Goal: Task Accomplishment & Management: Complete application form

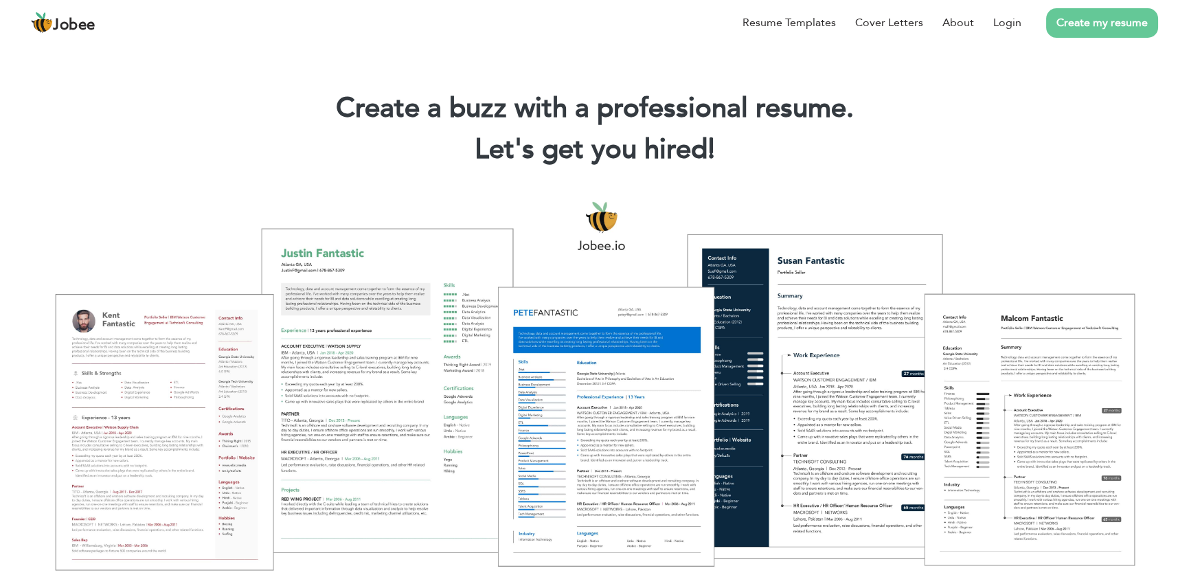
click at [1091, 16] on link "Create my resume" at bounding box center [1102, 23] width 112 height 30
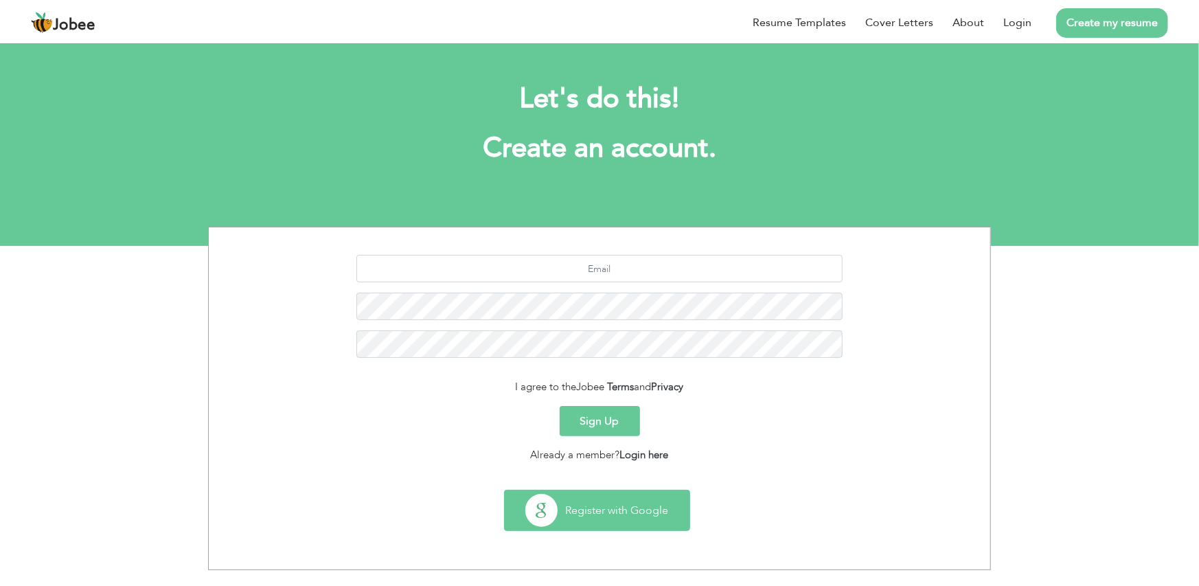
click at [606, 508] on button "Register with Google" at bounding box center [597, 510] width 185 height 40
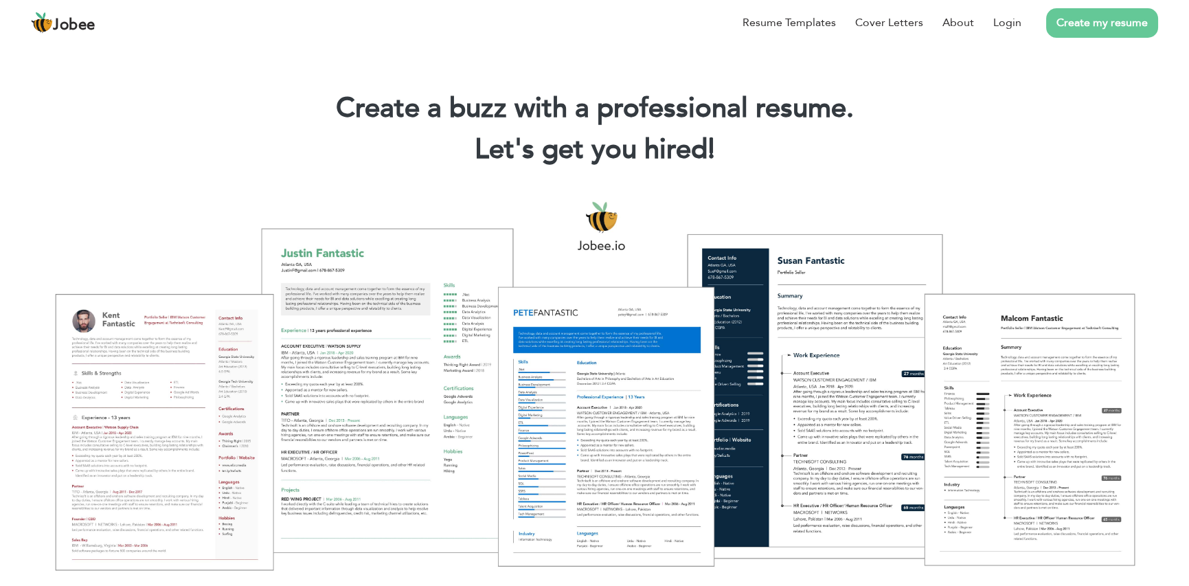
drag, startPoint x: 429, startPoint y: 197, endPoint x: 444, endPoint y: 194, distance: 15.4
click at [429, 197] on div at bounding box center [594, 385] width 1168 height 413
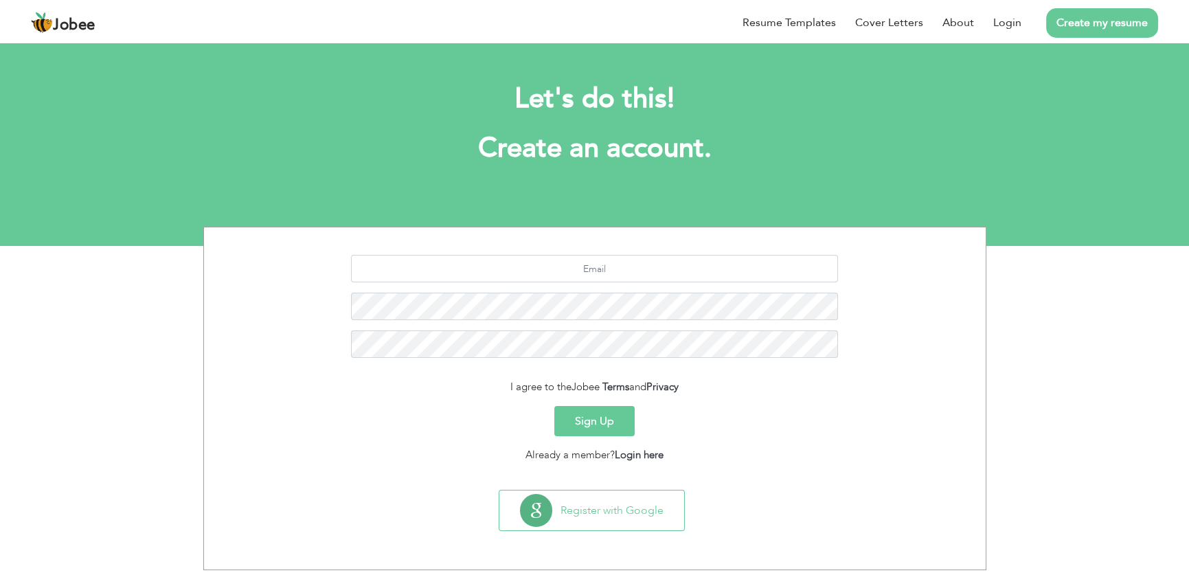
scroll to position [7, 0]
click at [599, 510] on button "Register with Google" at bounding box center [591, 510] width 185 height 40
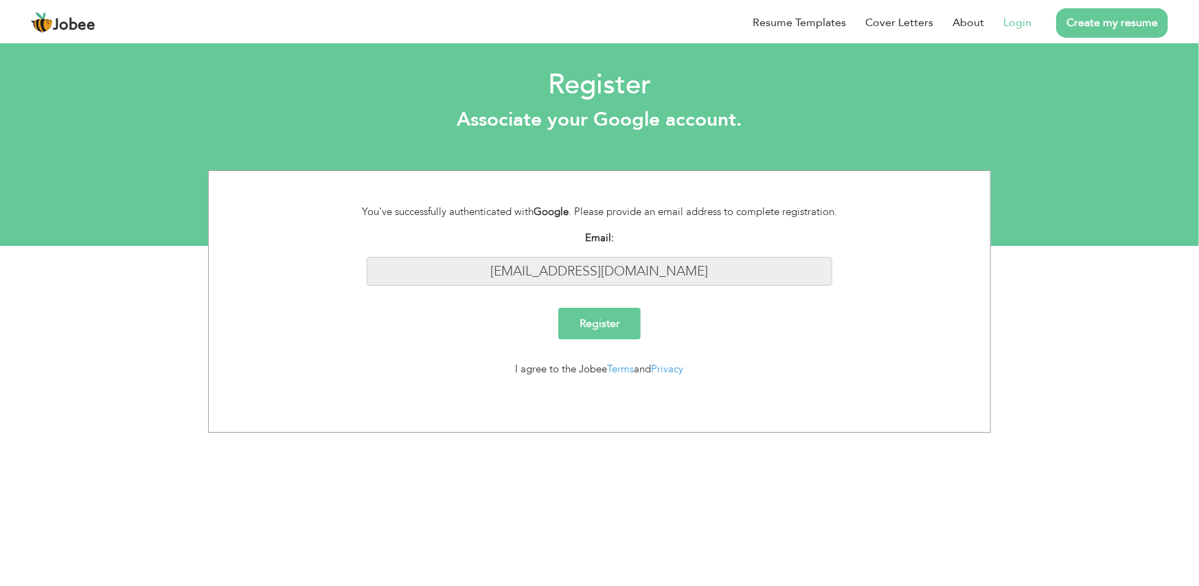
drag, startPoint x: 688, startPoint y: 272, endPoint x: 498, endPoint y: 271, distance: 190.3
click at [498, 271] on input "hkmvnewpc5@gmail.com" at bounding box center [600, 272] width 466 height 30
click at [748, 319] on div "Register" at bounding box center [600, 324] width 508 height 32
click at [612, 324] on input "Register" at bounding box center [599, 324] width 82 height 32
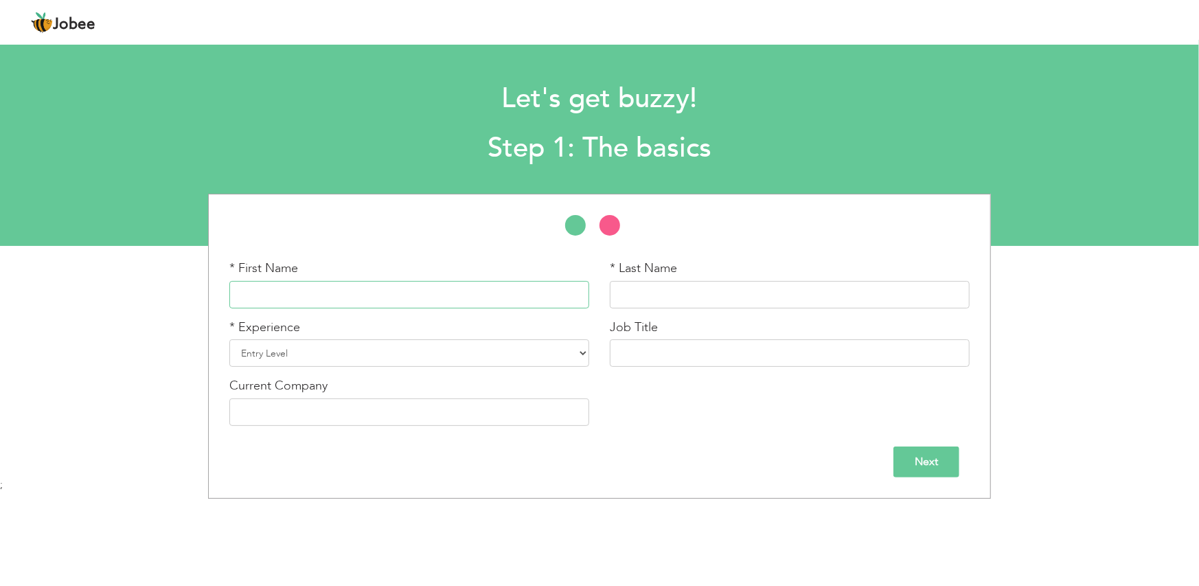
click at [293, 295] on input "text" at bounding box center [409, 294] width 360 height 27
type input "[PERSON_NAME]"
click at [646, 292] on input "text" at bounding box center [790, 294] width 360 height 27
click at [460, 352] on select "Entry Level Less than 1 Year 1 Year 2 Years 3 Years 4 Years 5 Years 6 Years 7 Y…" at bounding box center [409, 352] width 360 height 27
select select "4"
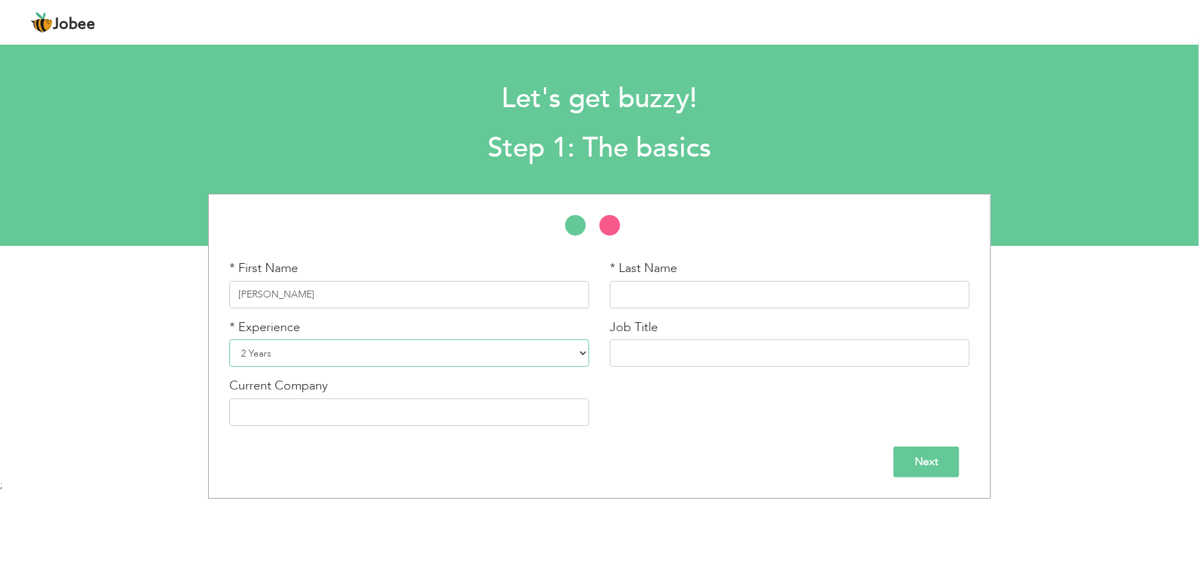
click at [229, 339] on select "Entry Level Less than 1 Year 1 Year 2 Years 3 Years 4 Years 5 Years 6 Years 7 Y…" at bounding box center [409, 352] width 360 height 27
click at [643, 354] on input "text" at bounding box center [790, 352] width 360 height 27
type input "Computer Operator & Technical Support"
click at [927, 462] on input "Next" at bounding box center [927, 461] width 66 height 31
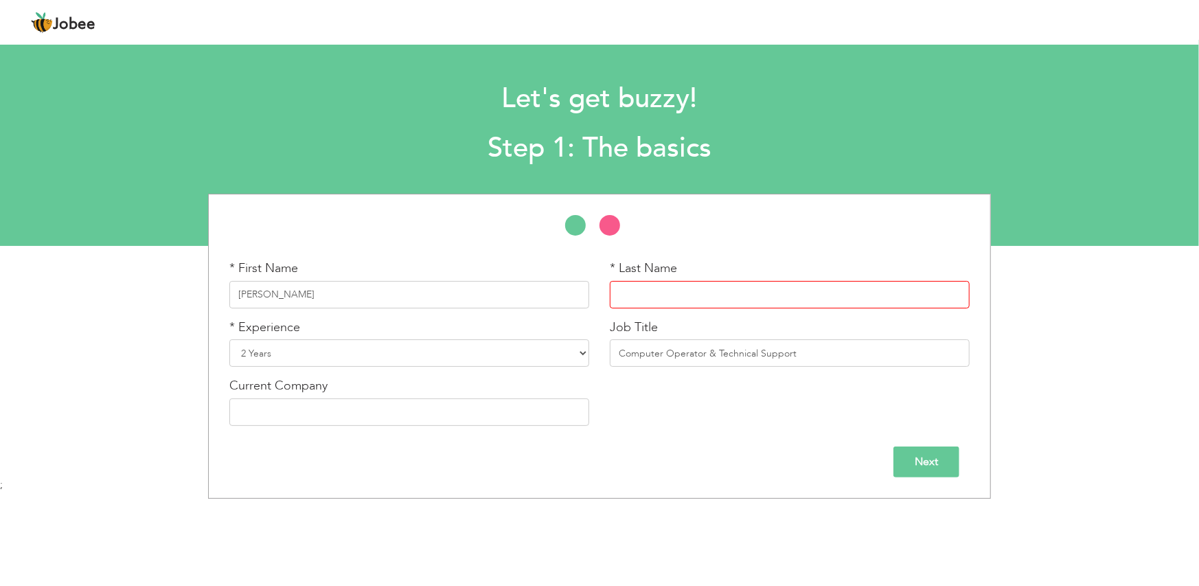
click at [645, 305] on input "text" at bounding box center [790, 294] width 360 height 27
type input "."
type input "K"
type input "Saini"
click at [911, 460] on input "Next" at bounding box center [927, 461] width 66 height 31
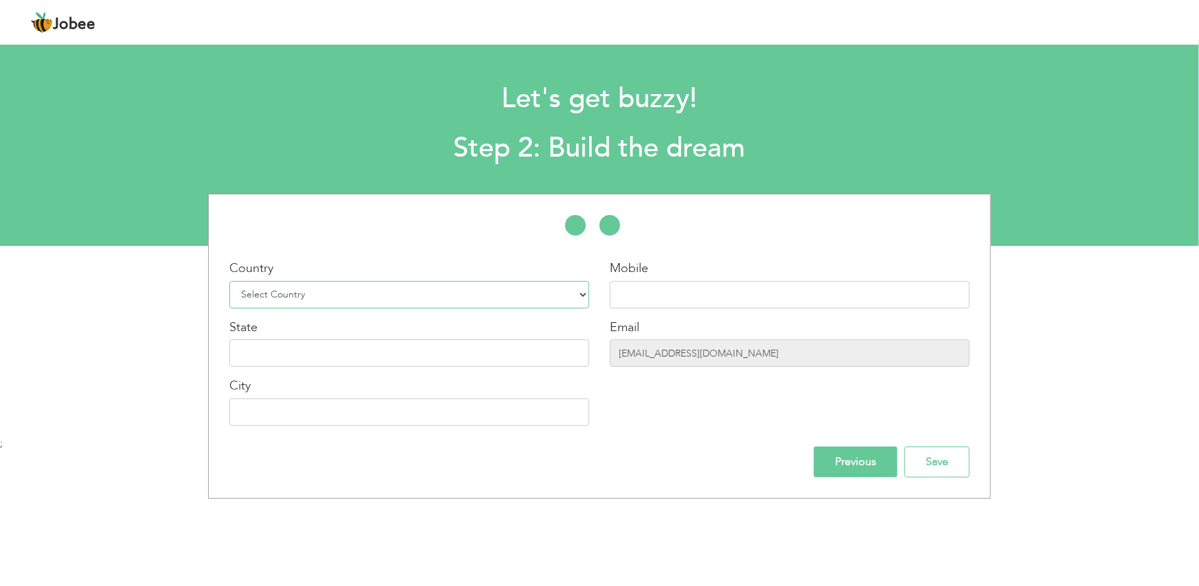
click at [339, 294] on select "Select Country Afghanistan Albania Algeria American Samoa Andorra Angola Anguil…" at bounding box center [409, 294] width 360 height 27
select select "99"
click at [229, 281] on select "Select Country Afghanistan Albania Algeria American Samoa Andorra Angola Anguil…" at bounding box center [409, 294] width 360 height 27
click at [658, 290] on input "text" at bounding box center [790, 294] width 360 height 27
type input "9817773020"
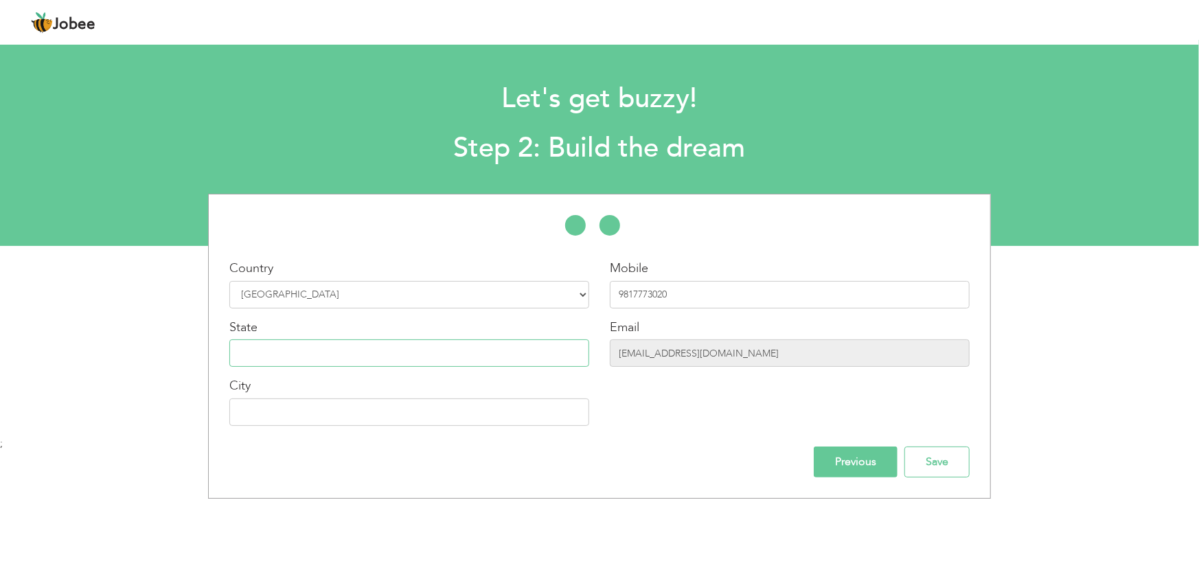
click at [377, 344] on input "text" at bounding box center [409, 352] width 360 height 27
type input "Haryana"
click at [320, 405] on input "text" at bounding box center [409, 411] width 360 height 27
type input "Jind"
click at [750, 357] on input "hkmvnewpc5@gmail.com" at bounding box center [790, 352] width 360 height 27
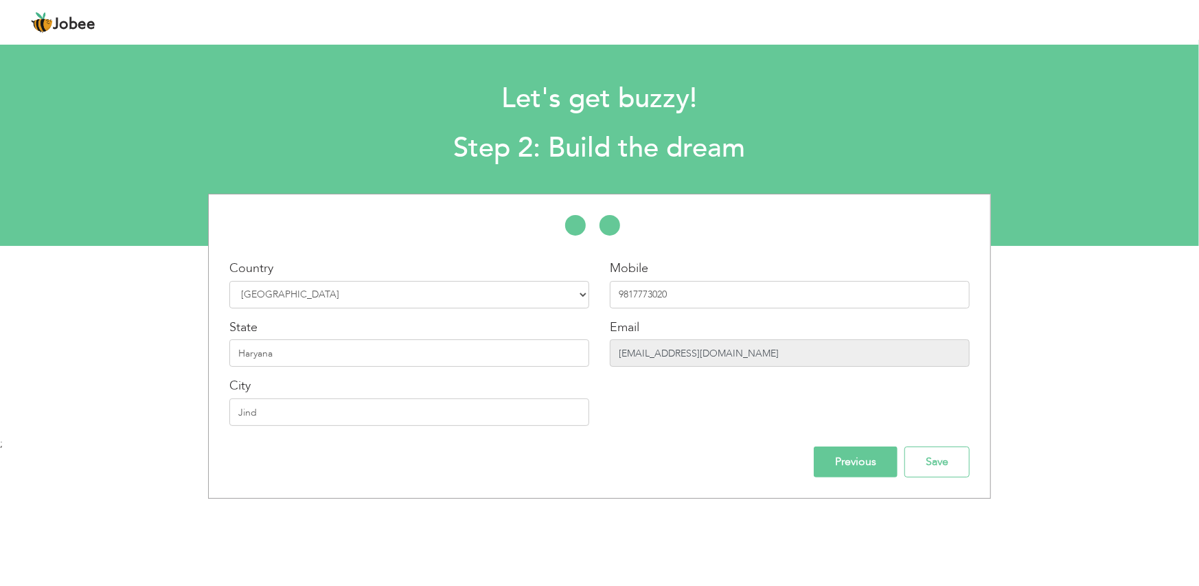
click at [750, 357] on input "hkmvnewpc5@gmail.com" at bounding box center [790, 352] width 360 height 27
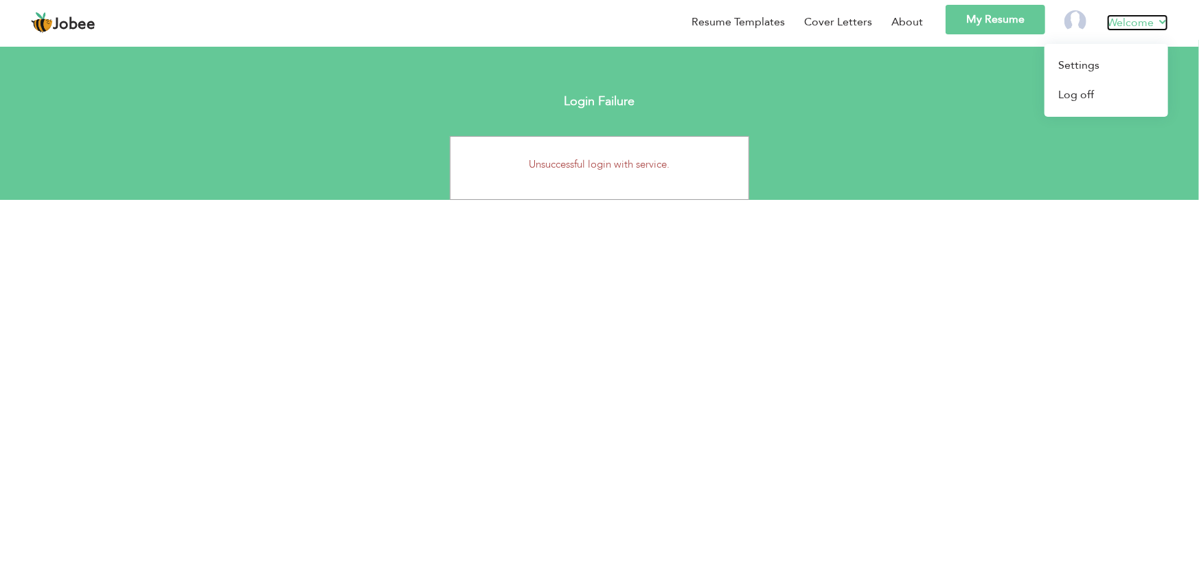
click at [1111, 18] on link "Welcome" at bounding box center [1137, 22] width 61 height 16
click at [1085, 96] on link "Log off" at bounding box center [1107, 95] width 124 height 30
